Goal: Information Seeking & Learning: Learn about a topic

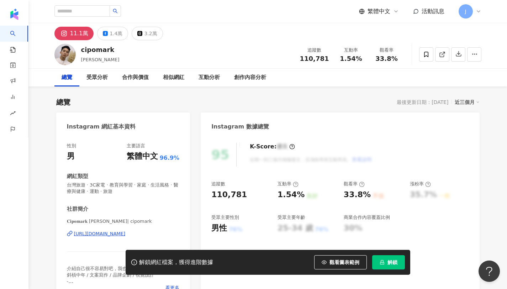
scroll to position [44, 0]
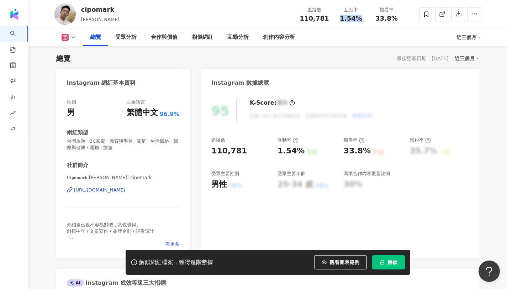
drag, startPoint x: 340, startPoint y: 19, endPoint x: 360, endPoint y: 19, distance: 19.6
click at [360, 19] on div "1.54%" at bounding box center [350, 18] width 27 height 7
copy span "1.54%"
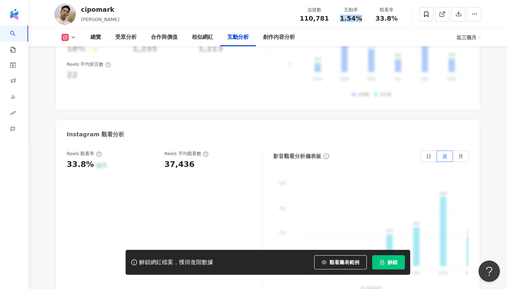
scroll to position [1590, 0]
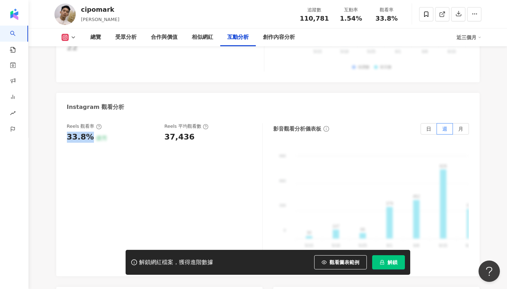
copy div "33.8%"
drag, startPoint x: 88, startPoint y: 125, endPoint x: 61, endPoint y: 124, distance: 26.7
click at [61, 124] on div "Reels 觀看率 33.8% 優秀 Reels 平均觀看數 37,436 影音觀看分析儀表板 日 週 月 990 990 660 660 330 330 0…" at bounding box center [267, 196] width 423 height 160
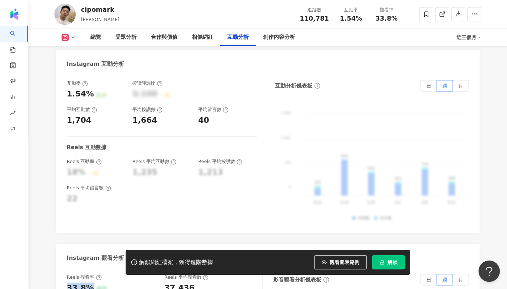
scroll to position [1440, 0]
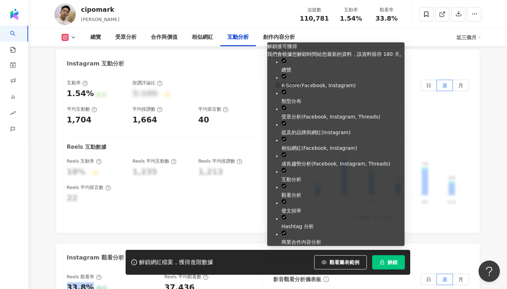
click at [389, 265] on span "解鎖" at bounding box center [392, 262] width 10 height 6
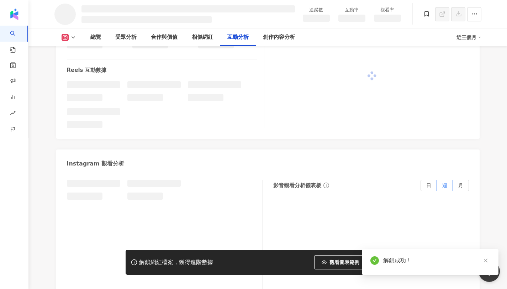
scroll to position [1235, 0]
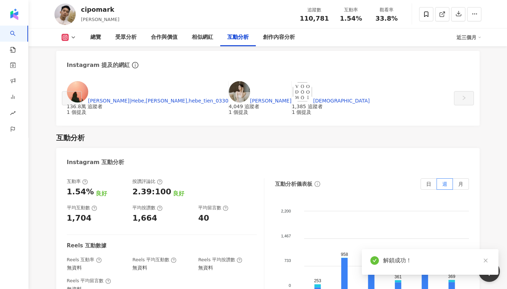
scroll to position [1337, 0]
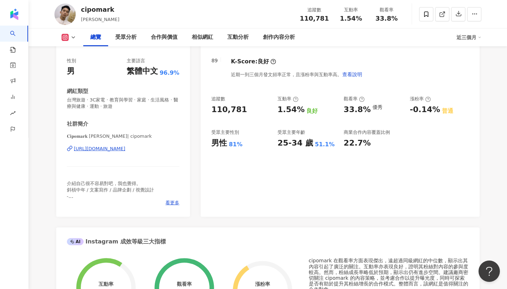
drag, startPoint x: 63, startPoint y: 150, endPoint x: 69, endPoint y: 151, distance: 6.1
click at [69, 151] on div "性別 男 主要語言 繁體中文 96.9% 網紅類型 台灣旅遊 · 3C家電 · 教育與學習 · 家庭 · 生活風格 · 醫療與健康 · 運動 · 旅遊 社群簡…" at bounding box center [123, 133] width 134 height 166
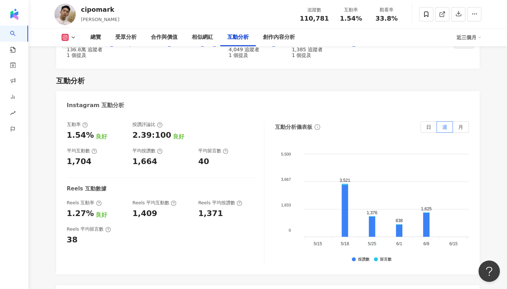
scroll to position [1438, 0]
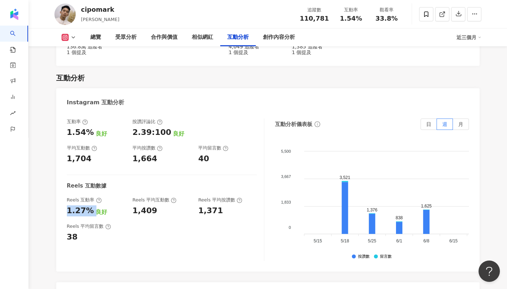
drag, startPoint x: 66, startPoint y: 166, endPoint x: 93, endPoint y: 165, distance: 27.0
click at [93, 165] on div "互動率 1.54% 良好 按讚評論比 2.39:100 良好 平均互動數 1,704 平均按讚數 1,664 平均留言數 40 Reels 互動數據 Reel…" at bounding box center [267, 191] width 423 height 160
copy div "1.27%"
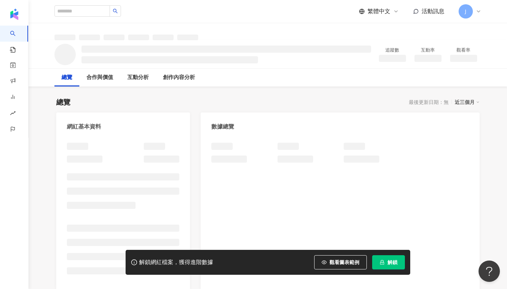
click at [387, 263] on span "解鎖" at bounding box center [392, 262] width 10 height 6
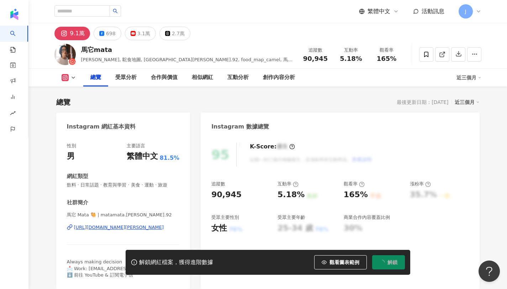
scroll to position [44, 0]
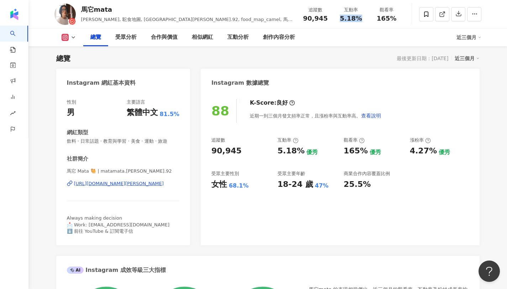
drag, startPoint x: 339, startPoint y: 16, endPoint x: 362, endPoint y: 20, distance: 23.0
click at [362, 20] on div "5.18%" at bounding box center [350, 18] width 27 height 7
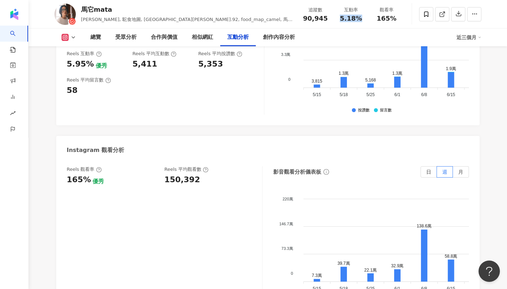
scroll to position [1564, 0]
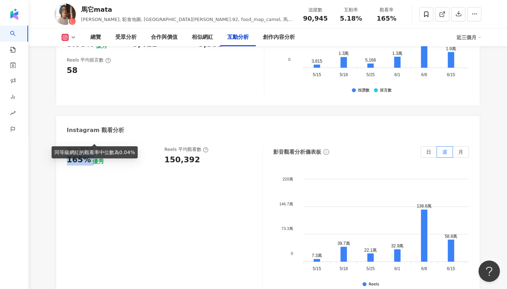
drag, startPoint x: 66, startPoint y: 138, endPoint x: 90, endPoint y: 137, distance: 23.2
click at [90, 154] on div "165% 優秀" at bounding box center [112, 159] width 91 height 11
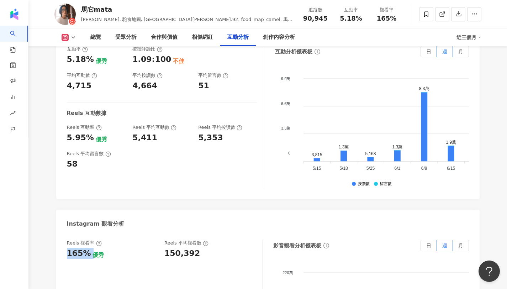
scroll to position [1464, 0]
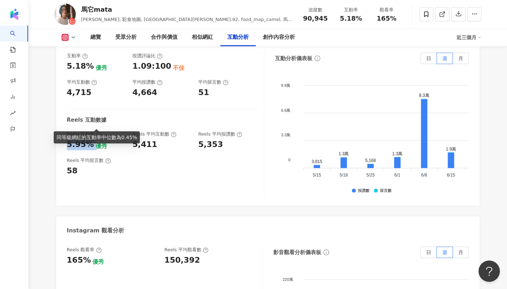
copy div "5.95%"
drag, startPoint x: 66, startPoint y: 121, endPoint x: 91, endPoint y: 123, distance: 24.9
click at [91, 139] on div "5.95% 優秀" at bounding box center [96, 144] width 59 height 11
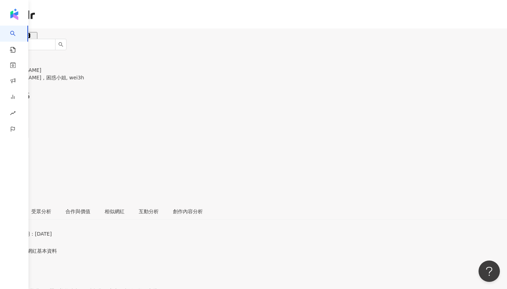
scroll to position [44, 0]
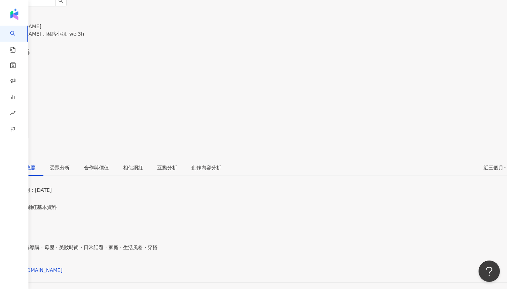
drag, startPoint x: 341, startPoint y: 17, endPoint x: 364, endPoint y: 19, distance: 23.2
click at [364, 69] on div "1.16%" at bounding box center [253, 76] width 507 height 14
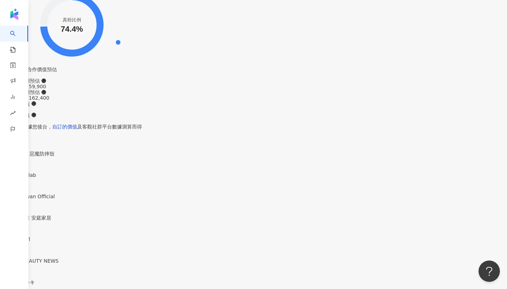
scroll to position [1496, 0]
drag, startPoint x: 62, startPoint y: 228, endPoint x: 85, endPoint y: 229, distance: 22.8
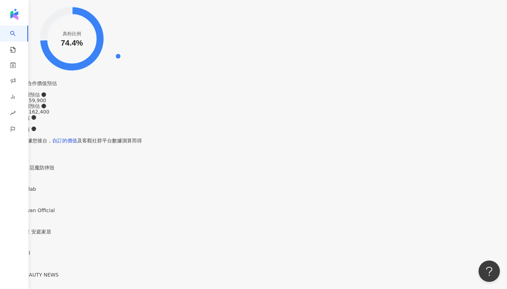
scroll to position [1474, 0]
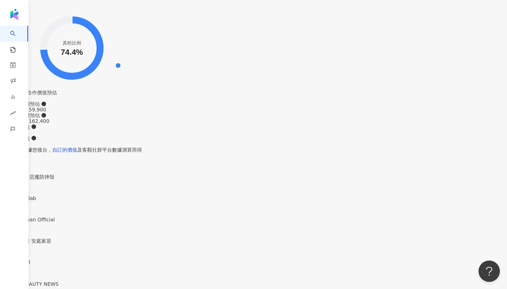
copy div "1.43%"
drag, startPoint x: 65, startPoint y: 134, endPoint x: 88, endPoint y: 135, distance: 23.1
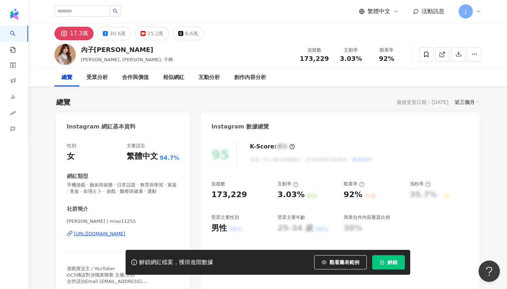
click at [382, 258] on button "解鎖" at bounding box center [388, 262] width 33 height 14
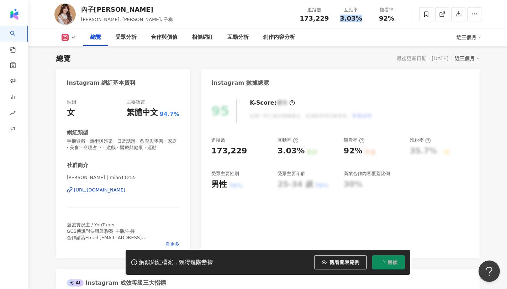
click at [368, 19] on div "互動率 3.03%" at bounding box center [351, 13] width 36 height 15
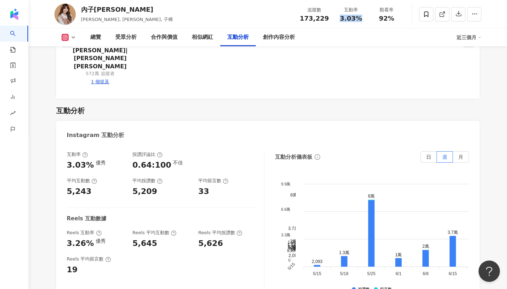
scroll to position [1431, 0]
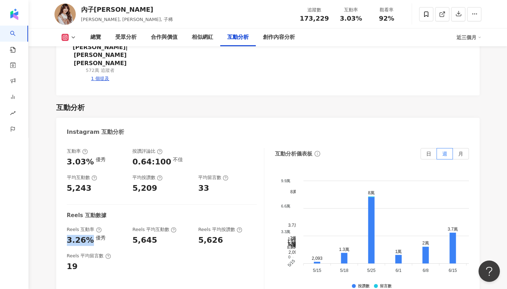
drag, startPoint x: 67, startPoint y: 157, endPoint x: 88, endPoint y: 159, distance: 20.7
click at [88, 235] on div "3.26%" at bounding box center [80, 240] width 27 height 11
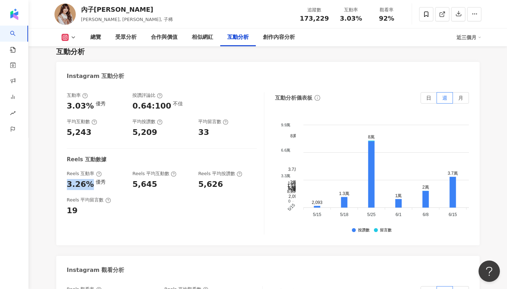
scroll to position [1497, 0]
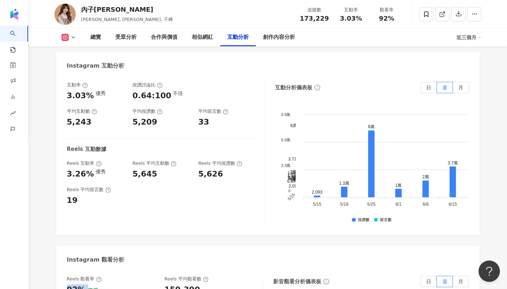
drag, startPoint x: 68, startPoint y: 208, endPoint x: 83, endPoint y: 207, distance: 15.7
click at [83, 284] on div "92% 優秀" at bounding box center [112, 289] width 91 height 11
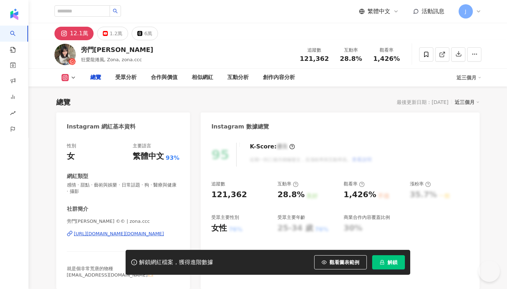
click at [389, 266] on button "解鎖" at bounding box center [388, 262] width 33 height 14
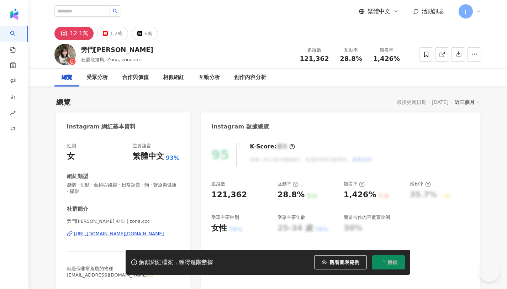
scroll to position [44, 0]
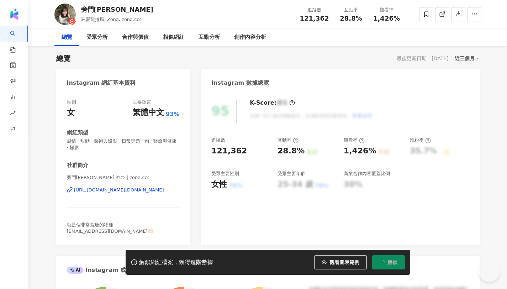
click at [394, 261] on span "解鎖" at bounding box center [392, 262] width 10 height 6
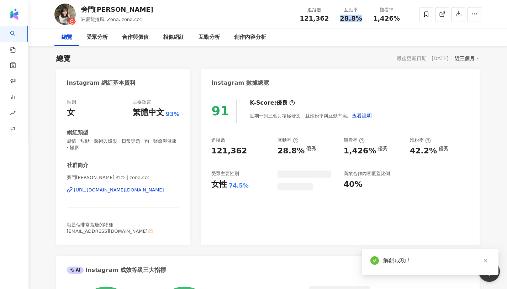
click at [360, 19] on span "28.8%" at bounding box center [351, 18] width 22 height 7
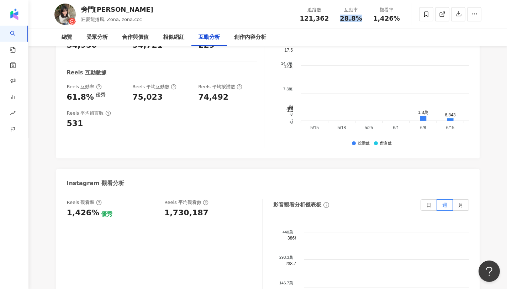
scroll to position [1533, 0]
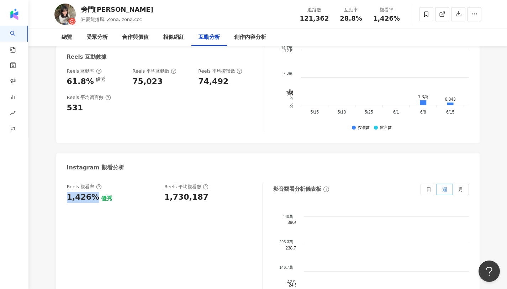
drag, startPoint x: 63, startPoint y: 159, endPoint x: 93, endPoint y: 158, distance: 29.5
click at [93, 176] on div "Reels 觀看率 1,426% 優秀 Reels 平均觀看數 1,730,187 影音觀看分析儀表板 日 週 月 440萬 440萬 293.3萬 293.…" at bounding box center [267, 256] width 423 height 160
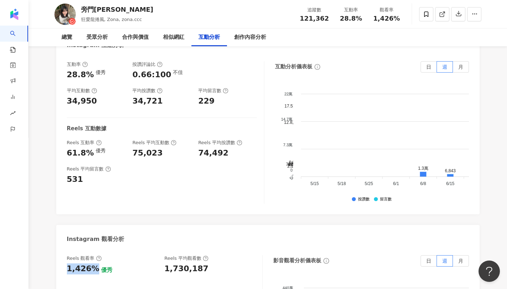
scroll to position [1451, 0]
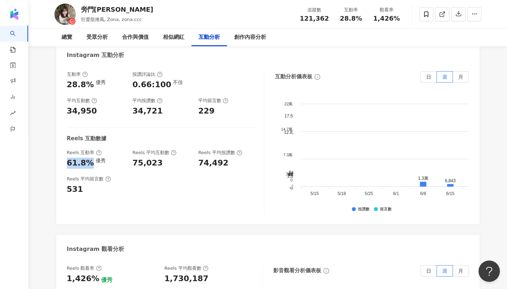
drag, startPoint x: 88, startPoint y: 126, endPoint x: 66, endPoint y: 124, distance: 22.1
click at [66, 124] on div "互動率 28.8% 優秀 按讚評論比 0.66:100 不佳 平均互動數 34,950 平均按讚數 34,721 平均留言數 229 Reels 互動數據 R…" at bounding box center [267, 144] width 423 height 160
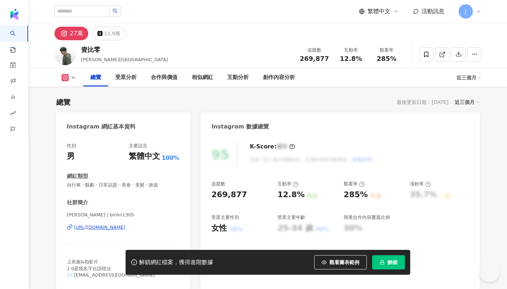
click at [390, 261] on span "解鎖" at bounding box center [392, 262] width 10 height 6
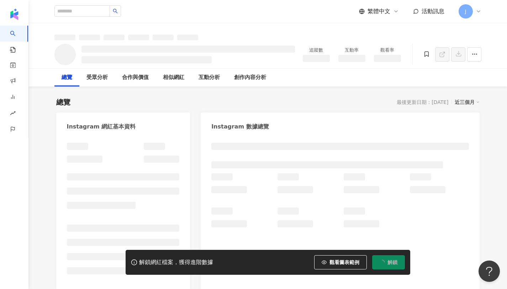
copy span "12.8%"
drag, startPoint x: 339, startPoint y: 59, endPoint x: 361, endPoint y: 60, distance: 22.1
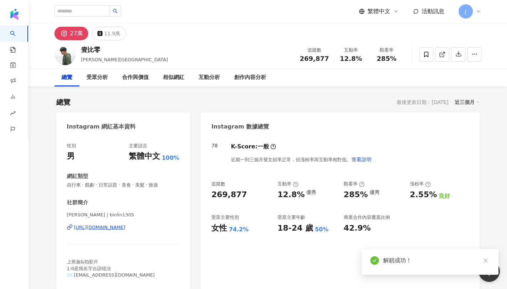
scroll to position [44, 0]
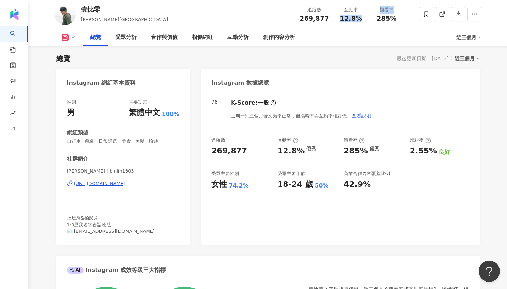
drag, startPoint x: 339, startPoint y: 16, endPoint x: 369, endPoint y: 16, distance: 30.2
click at [369, 16] on div "追蹤數 269,877 互動率 12.8% 觀看率 285%" at bounding box center [350, 14] width 109 height 21
click at [341, 20] on div "12.8%" at bounding box center [350, 18] width 27 height 7
copy span "12.8%"
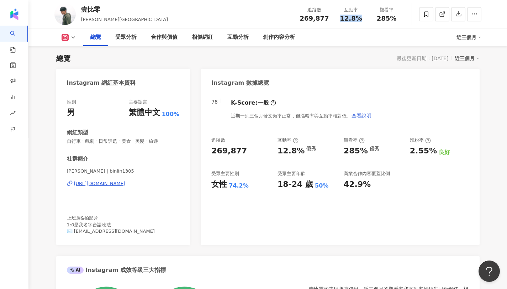
drag, startPoint x: 341, startPoint y: 20, endPoint x: 368, endPoint y: 19, distance: 26.7
click at [368, 19] on div "互動率 12.8%" at bounding box center [351, 13] width 36 height 15
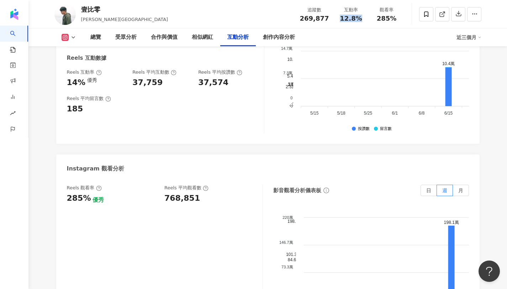
scroll to position [1560, 0]
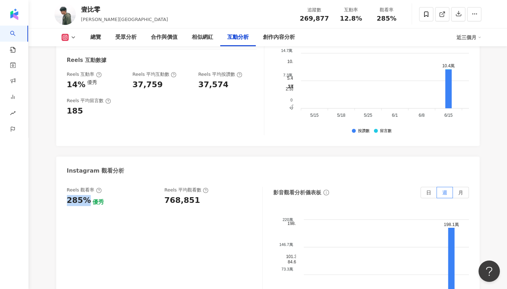
copy div "285%"
drag, startPoint x: 85, startPoint y: 153, endPoint x: 68, endPoint y: 154, distance: 17.5
click at [68, 195] on div "285%" at bounding box center [79, 200] width 24 height 11
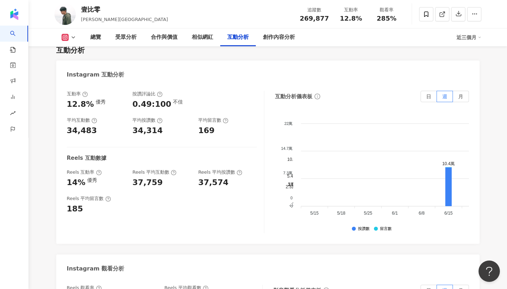
scroll to position [1462, 0]
copy div "14%"
drag, startPoint x: 83, startPoint y: 140, endPoint x: 66, endPoint y: 139, distance: 16.0
click at [67, 177] on div "14% 優秀" at bounding box center [96, 182] width 59 height 11
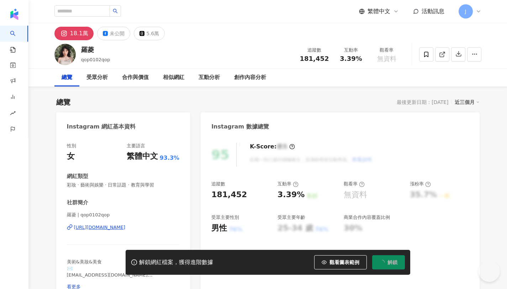
scroll to position [44, 0]
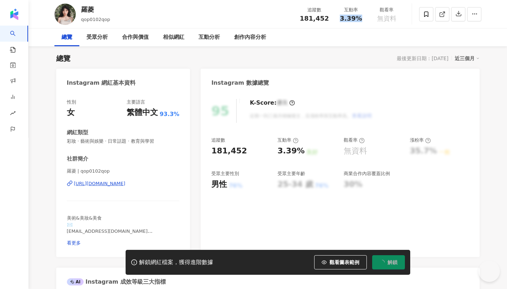
drag, startPoint x: 359, startPoint y: 19, endPoint x: 361, endPoint y: 1, distance: 17.5
click at [360, 19] on div "互動率 3.39%" at bounding box center [351, 13] width 36 height 15
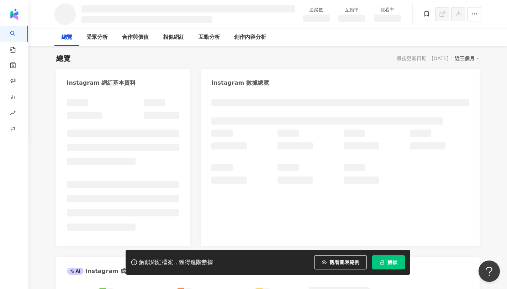
scroll to position [0, 0]
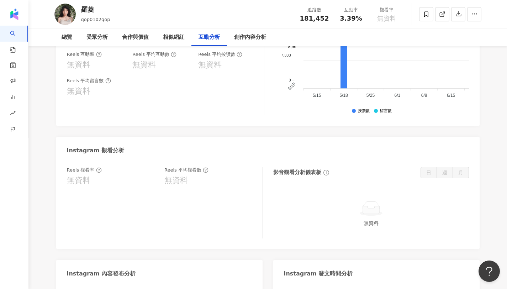
scroll to position [1448, 0]
